Goal: Information Seeking & Learning: Find specific fact

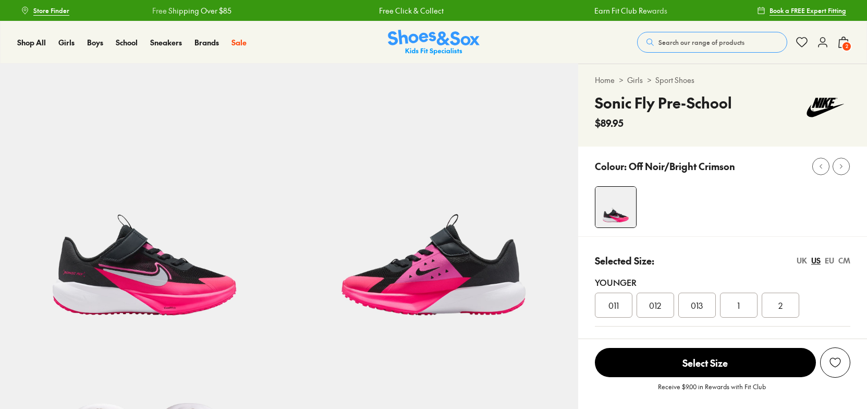
select select "*"
click at [695, 36] on button "Search our range of products" at bounding box center [712, 42] width 150 height 21
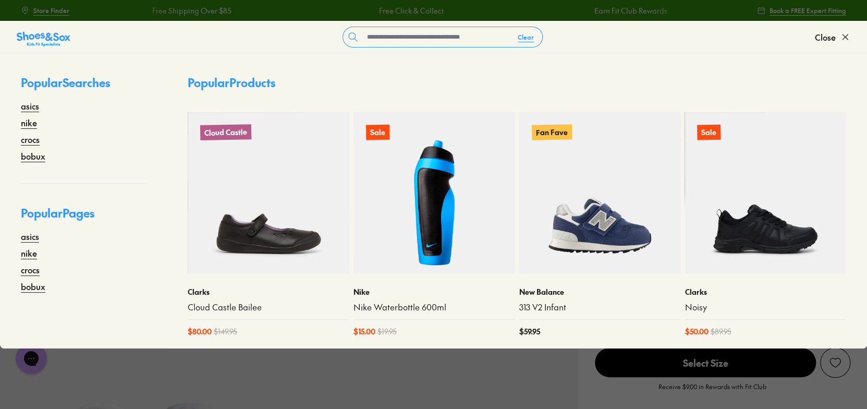
click at [691, 41] on form "Clear" at bounding box center [442, 37] width 745 height 21
click at [413, 42] on input "text" at bounding box center [436, 37] width 147 height 20
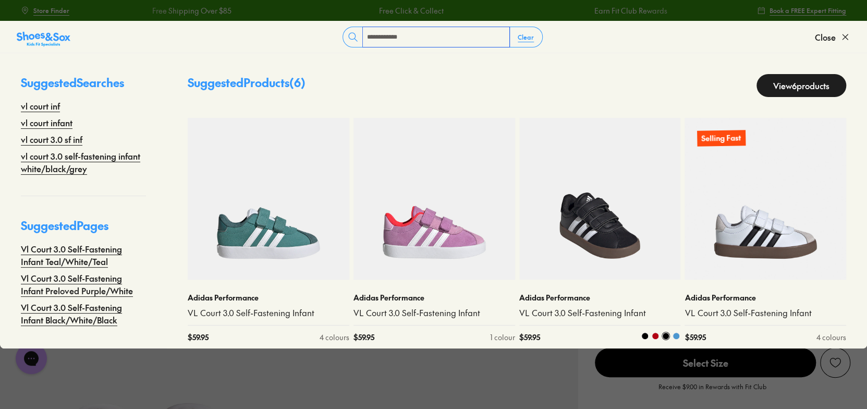
type input "**********"
drag, startPoint x: 609, startPoint y: 226, endPoint x: 541, endPoint y: 184, distance: 80.0
click at [610, 226] on img at bounding box center [600, 199] width 162 height 162
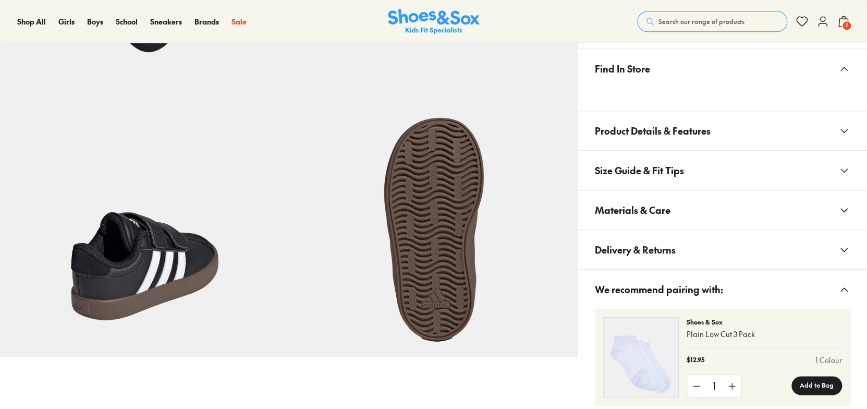
click at [702, 211] on button "Materials & Care" at bounding box center [722, 209] width 289 height 39
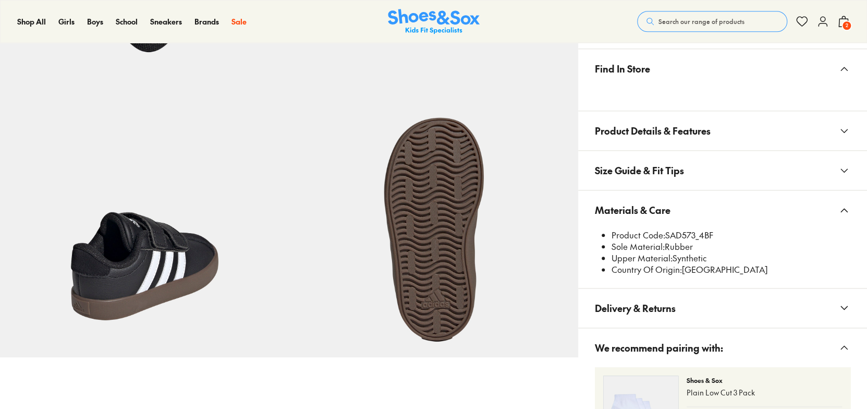
select select "*"
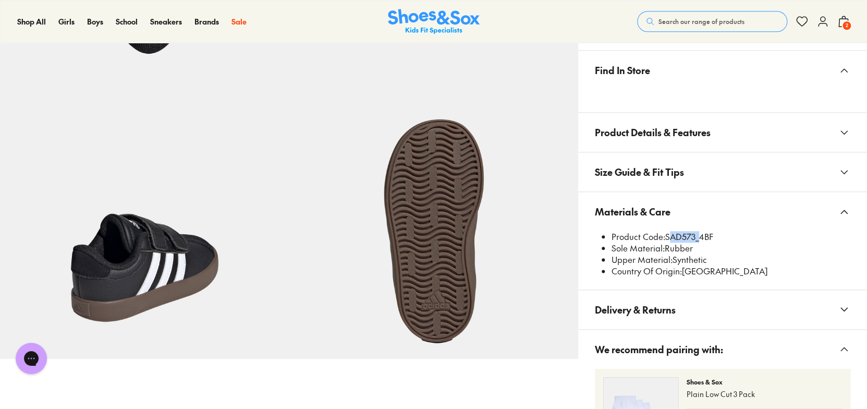
drag, startPoint x: 696, startPoint y: 235, endPoint x: 665, endPoint y: 232, distance: 30.9
click at [665, 232] on li "Product Code: SAD573_4BF" at bounding box center [731, 236] width 239 height 11
copy li "SAD573"
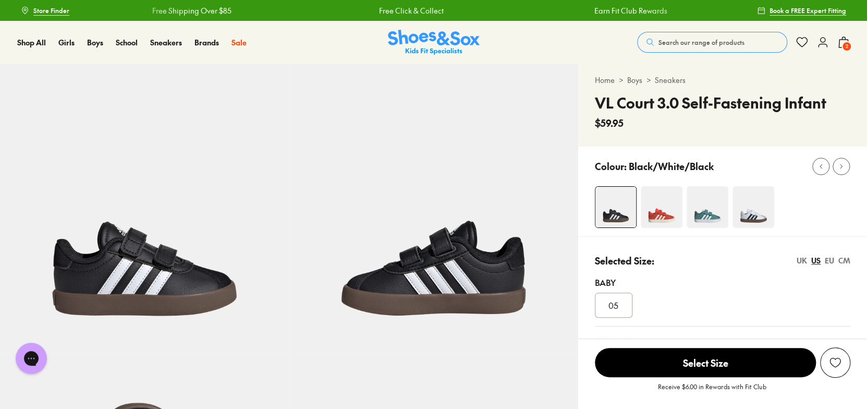
click at [680, 42] on span "Search our range of products" at bounding box center [701, 42] width 86 height 9
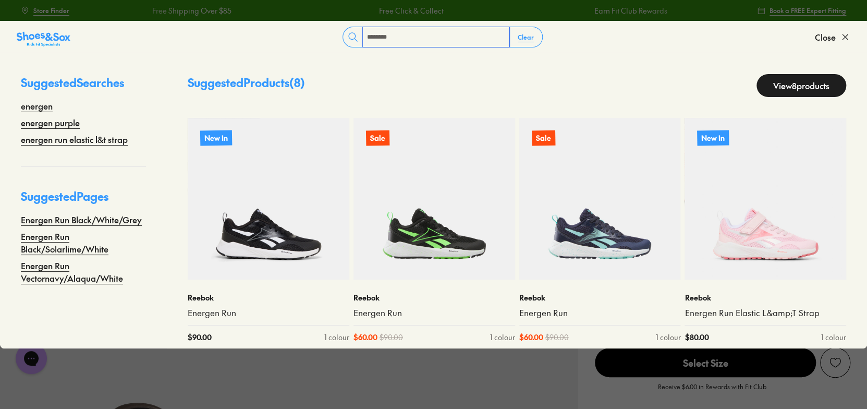
type input "**********"
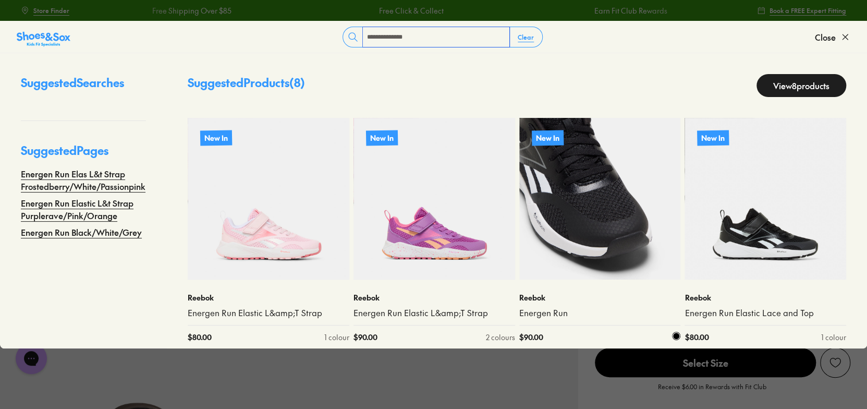
scroll to position [9, 0]
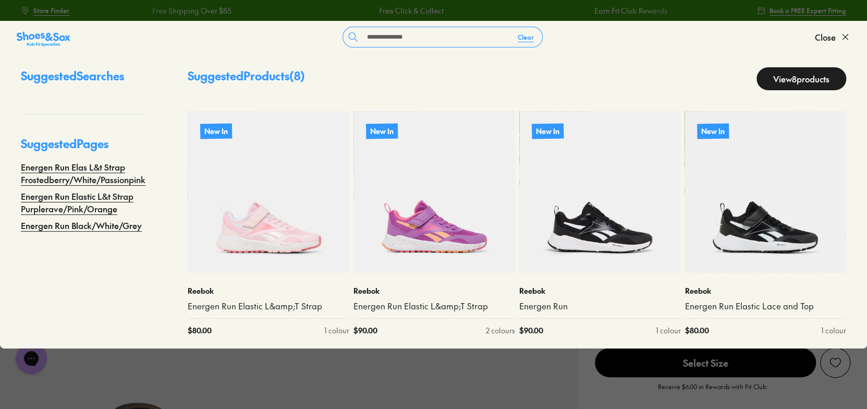
click at [759, 74] on link "View 8 products" at bounding box center [801, 78] width 90 height 23
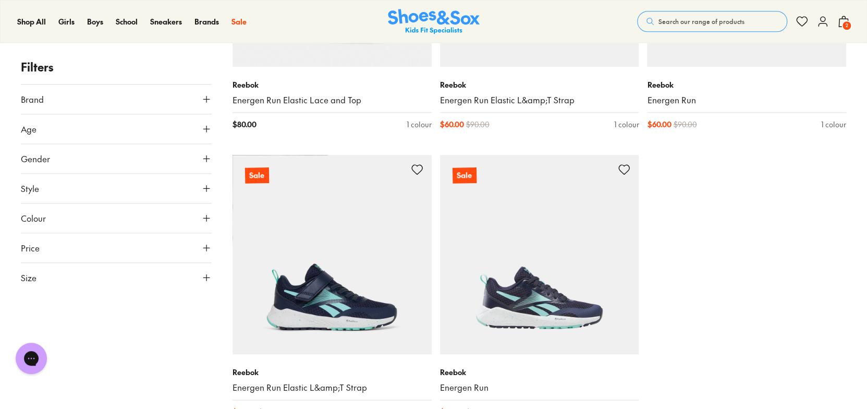
scroll to position [469, 0]
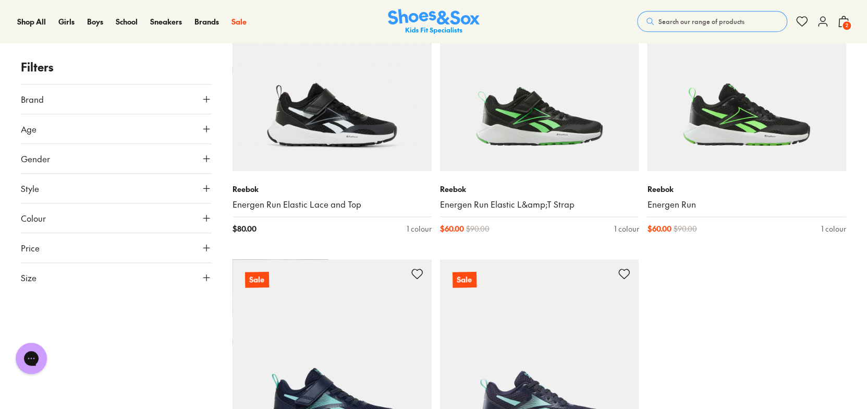
click at [668, 27] on button "Search our range of products" at bounding box center [712, 21] width 150 height 21
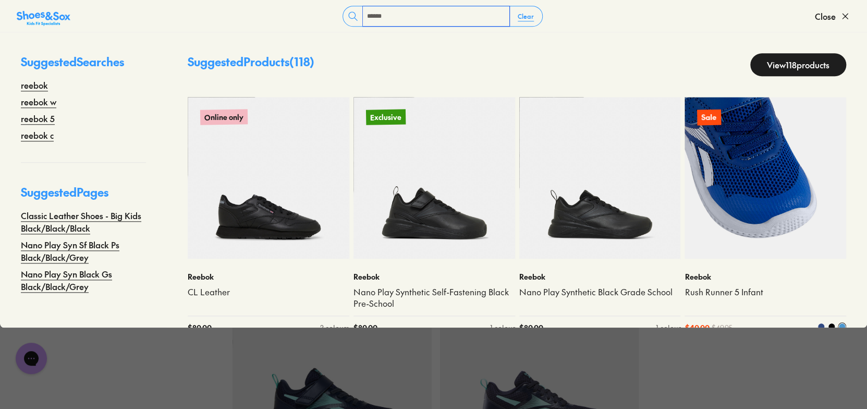
type input "******"
click at [774, 197] on img at bounding box center [766, 178] width 162 height 162
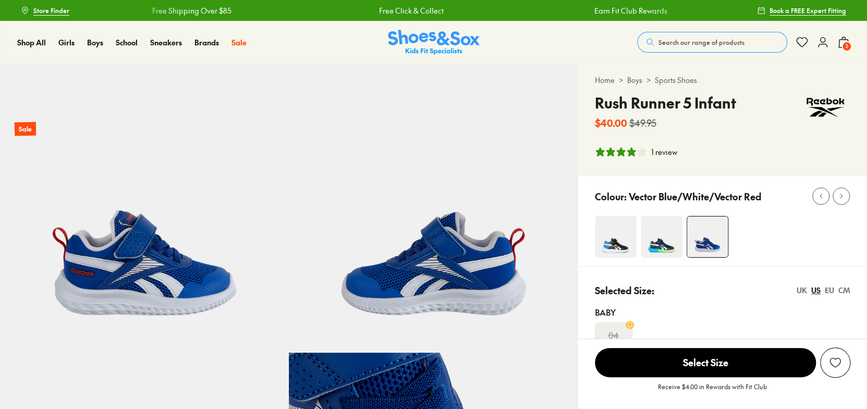
select select "*"
drag, startPoint x: 631, startPoint y: 194, endPoint x: 742, endPoint y: 209, distance: 112.0
click at [742, 209] on div "Colour: Vector Blue/White/Vector Red" at bounding box center [722, 221] width 289 height 90
drag, startPoint x: 743, startPoint y: 210, endPoint x: 756, endPoint y: 197, distance: 18.4
click at [744, 209] on div "Colour: Vector Blue/White/Vector Red" at bounding box center [722, 221] width 289 height 90
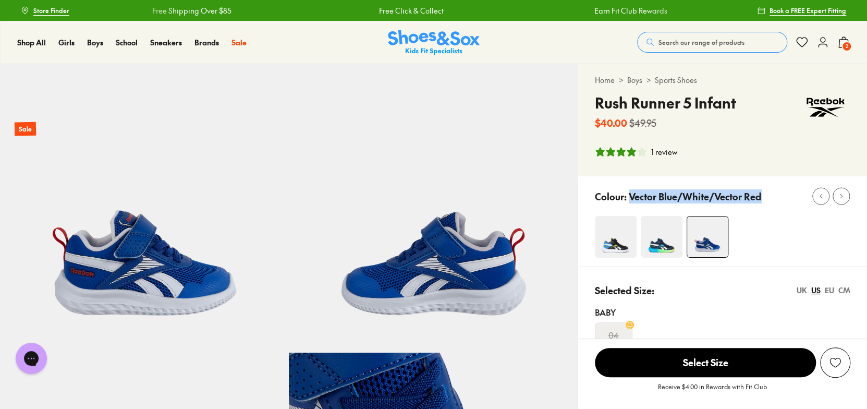
drag, startPoint x: 762, startPoint y: 197, endPoint x: 627, endPoint y: 196, distance: 135.6
click at [627, 196] on div "Colour: Vector Blue/White/Vector Red" at bounding box center [731, 196] width 272 height 23
copy p "Vector Blue/White/Vector Red"
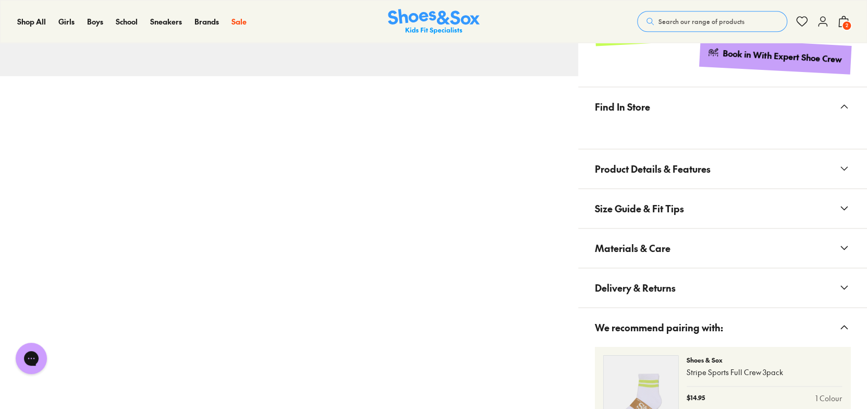
scroll to position [573, 0]
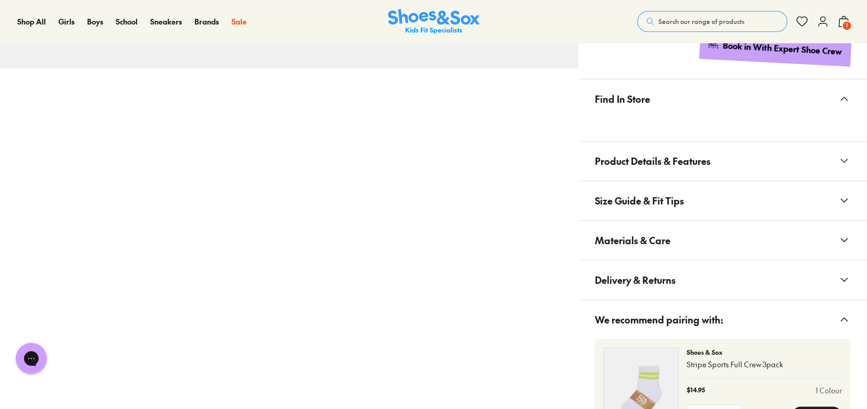
click at [698, 245] on button "Materials & Care" at bounding box center [722, 240] width 289 height 39
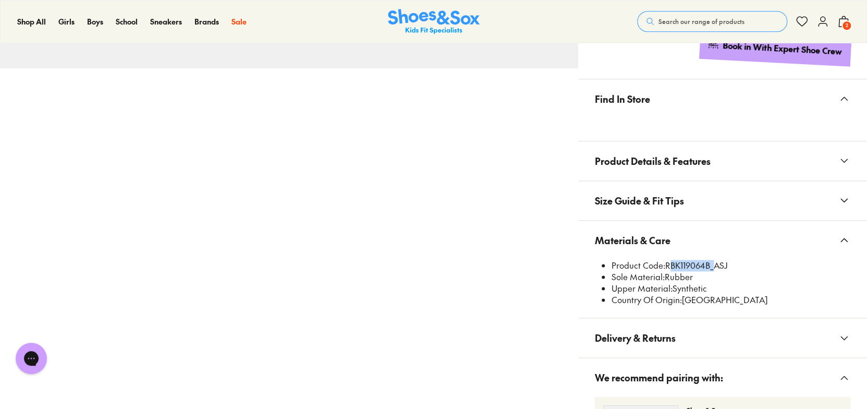
drag, startPoint x: 710, startPoint y: 263, endPoint x: 667, endPoint y: 261, distance: 42.8
click at [667, 261] on li "Product Code: RBK119064B_ASJ" at bounding box center [731, 265] width 239 height 11
copy li "RBK119064B"
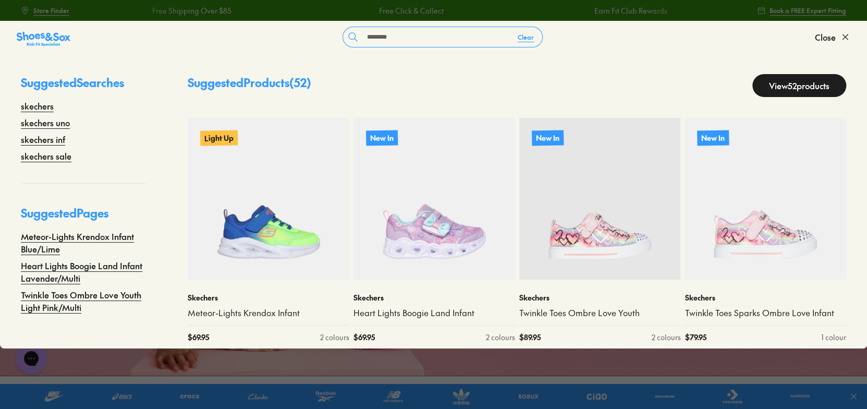
type input "********"
click at [799, 78] on link "View 52 products" at bounding box center [799, 85] width 94 height 23
